Goal: Check status: Check status

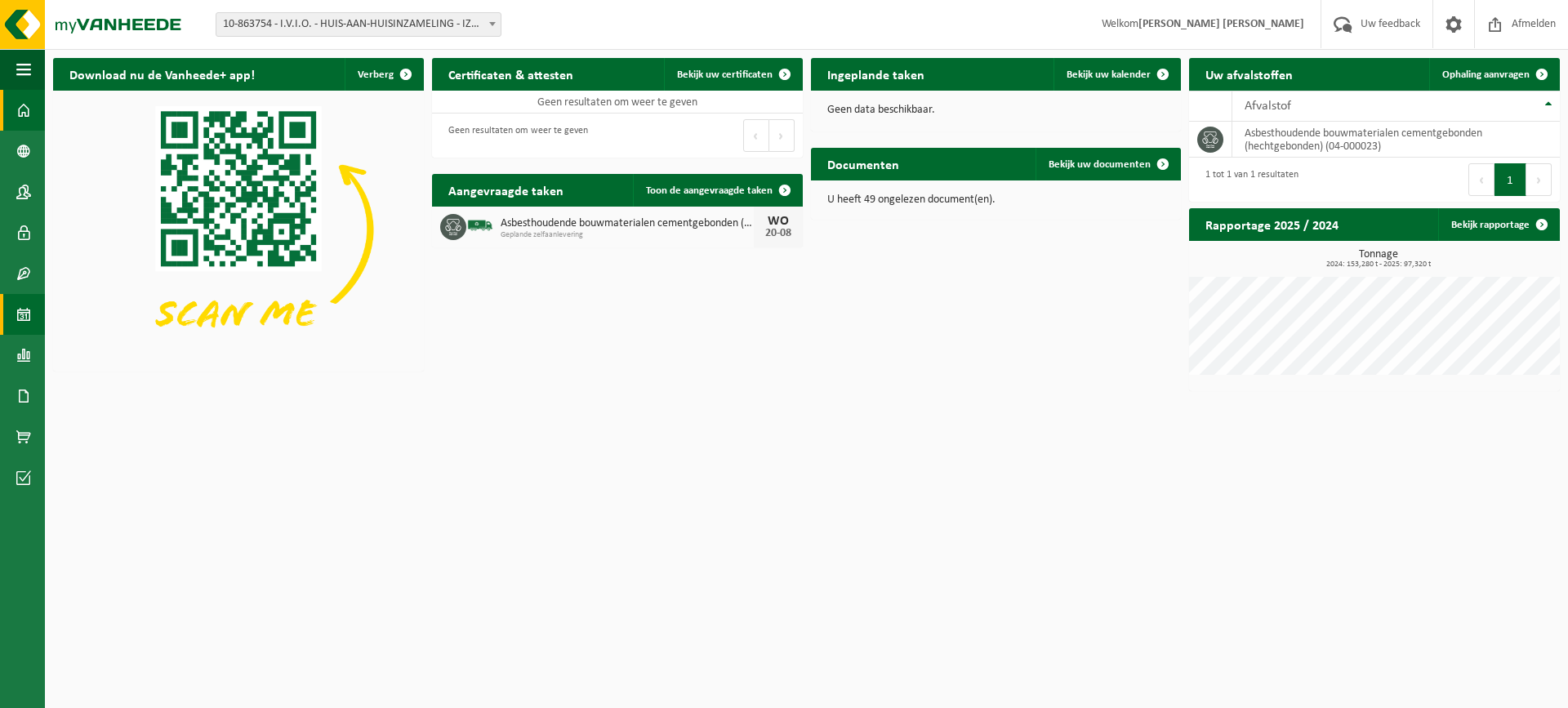
click at [26, 305] on span at bounding box center [23, 314] width 15 height 41
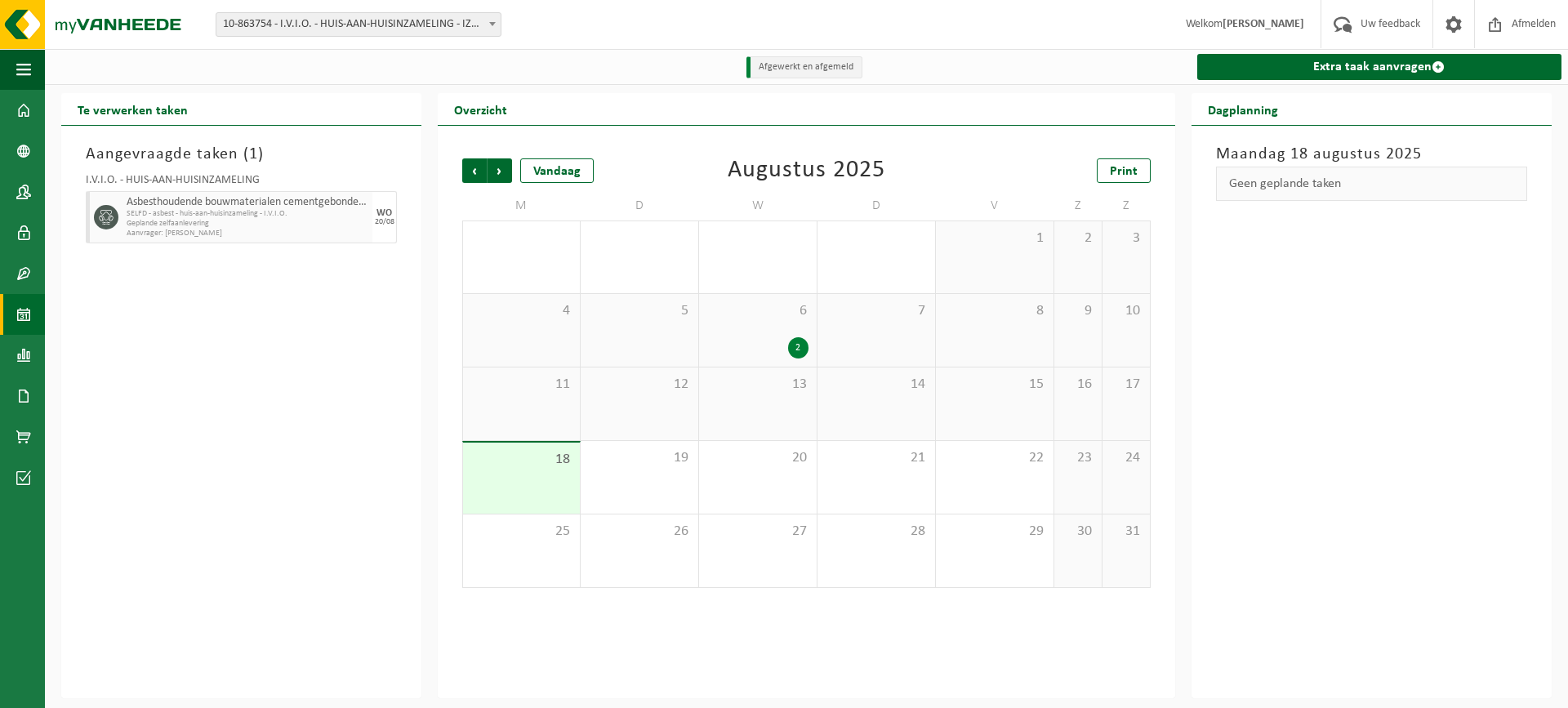
click at [315, 13] on span "10-863754 - I.V.I.O. - HUIS-AAN-HUISINZAMELING - IZEGEM" at bounding box center [358, 24] width 285 height 22
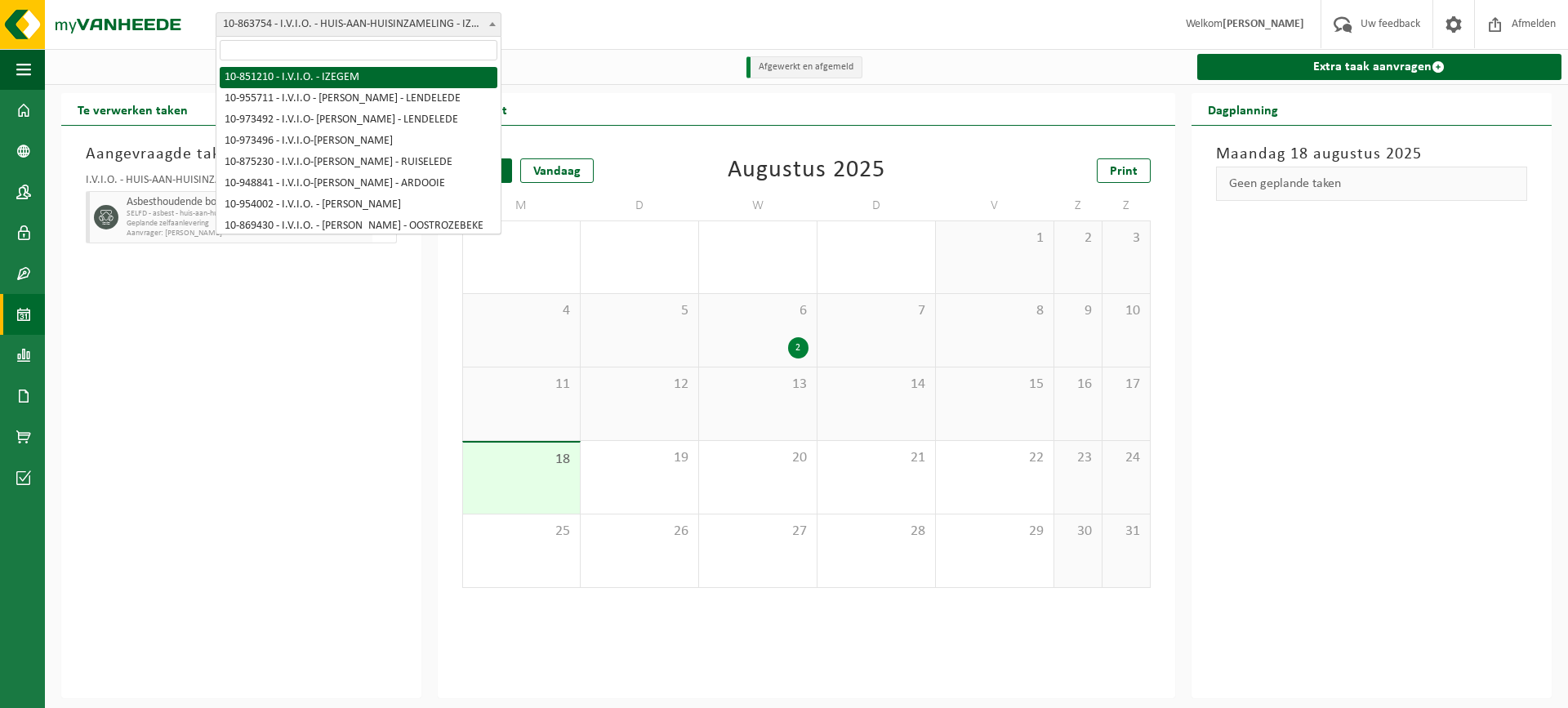
select select "96573"
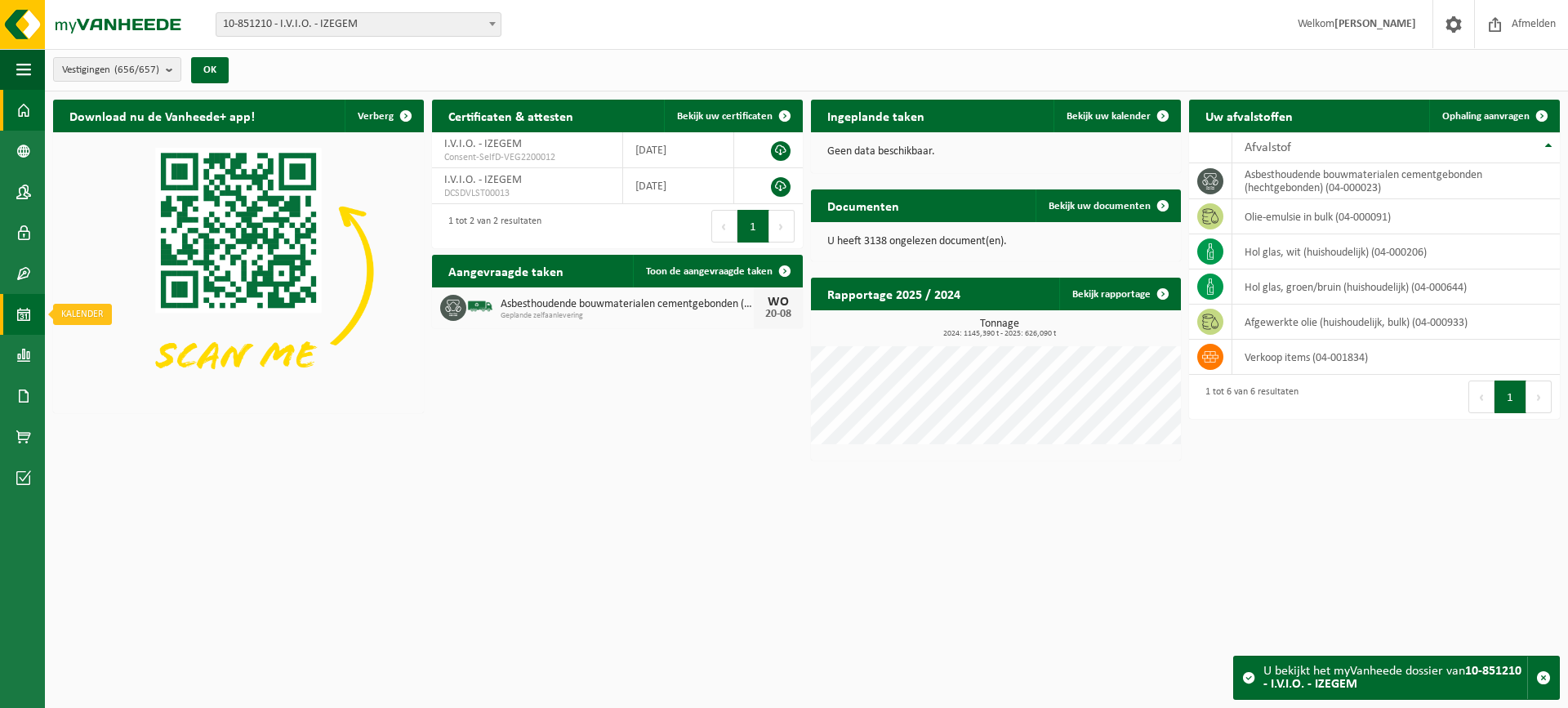
click at [20, 314] on span at bounding box center [23, 314] width 15 height 41
